Goal: Complete application form: Complete application form

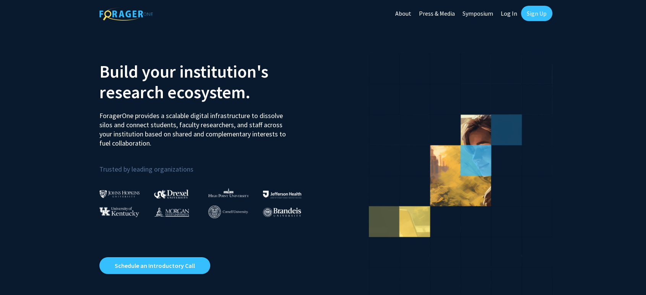
click at [506, 14] on link "Log In" at bounding box center [509, 13] width 24 height 27
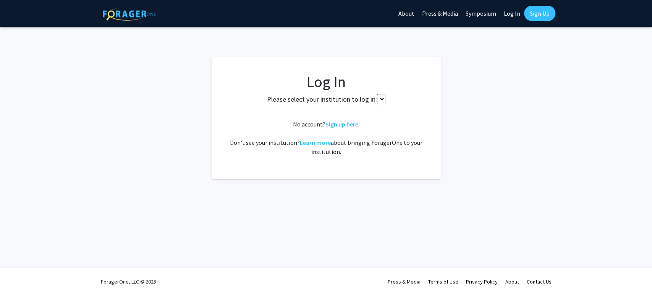
select select
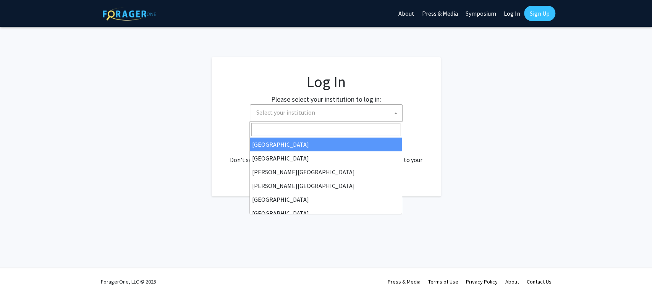
click at [318, 115] on span "Select your institution" at bounding box center [327, 113] width 149 height 16
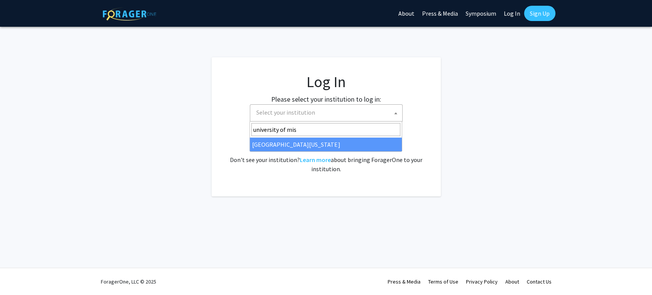
type input "university of mis"
select select "33"
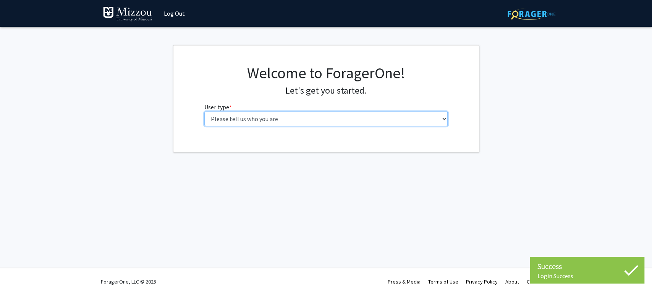
click at [324, 119] on select "Please tell us who you are Undergraduate Student Master's Student Doctoral Cand…" at bounding box center [325, 119] width 243 height 15
select select "5: faculty"
click at [204, 112] on select "Please tell us who you are Undergraduate Student Master's Student Doctoral Cand…" at bounding box center [325, 119] width 243 height 15
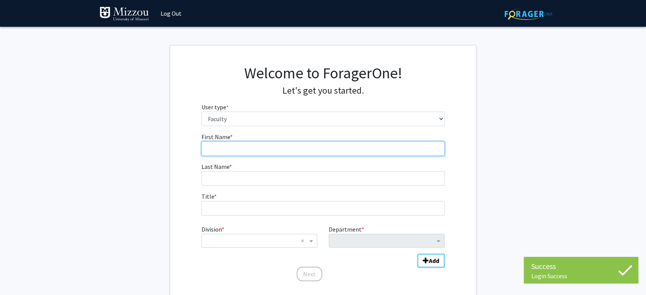
click at [336, 146] on input "First Name * required" at bounding box center [322, 148] width 243 height 15
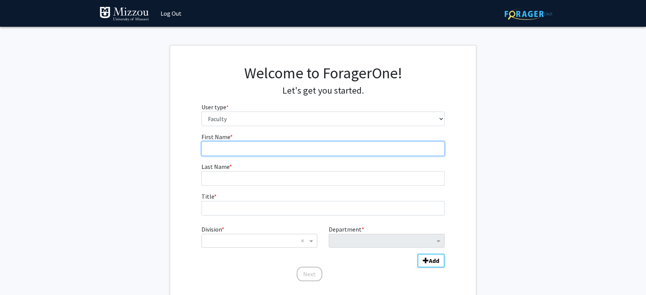
type input "Donte"
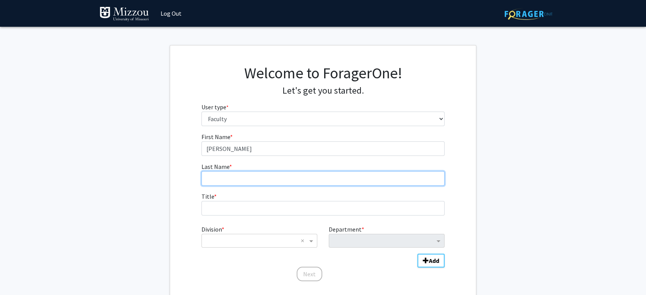
type input "Bernard"
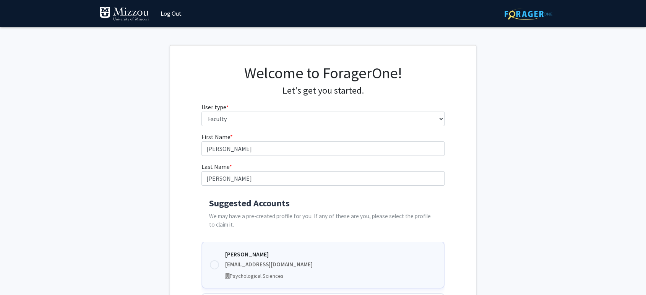
click at [214, 261] on div at bounding box center [214, 264] width 9 height 9
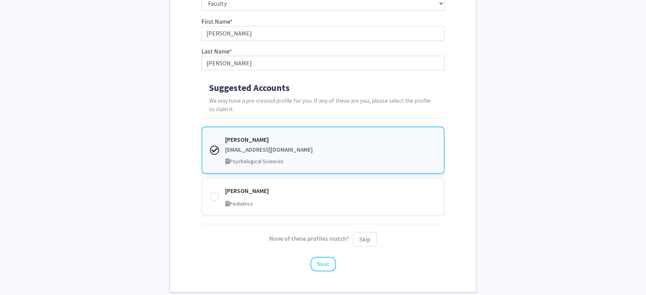
scroll to position [117, 0]
click at [325, 261] on button "Next" at bounding box center [323, 263] width 26 height 15
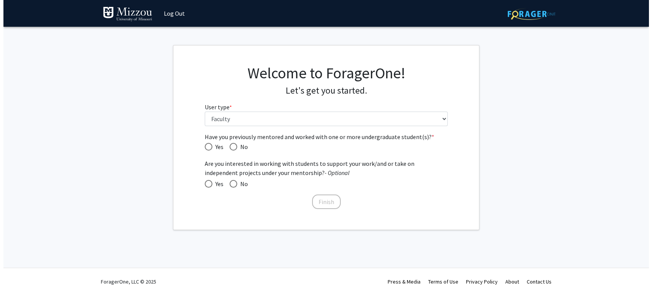
scroll to position [0, 0]
click at [213, 146] on span "Yes" at bounding box center [217, 146] width 11 height 9
click at [212, 146] on input "Yes" at bounding box center [208, 147] width 8 height 8
radio input "true"
click at [321, 204] on button "Finish" at bounding box center [326, 201] width 29 height 15
